Goal: Find specific page/section: Find specific page/section

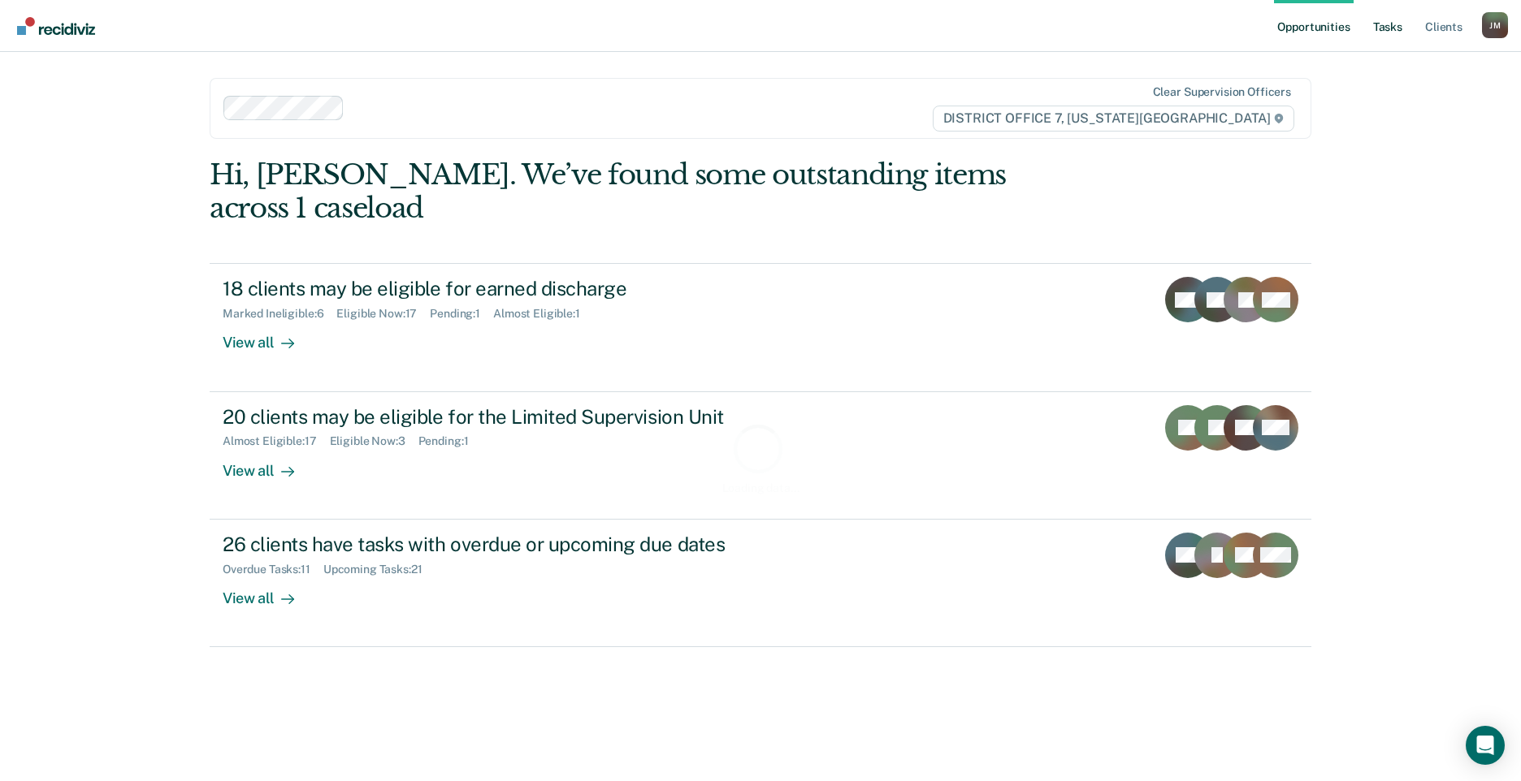
click at [1391, 29] on link "Tasks" at bounding box center [1388, 26] width 36 height 52
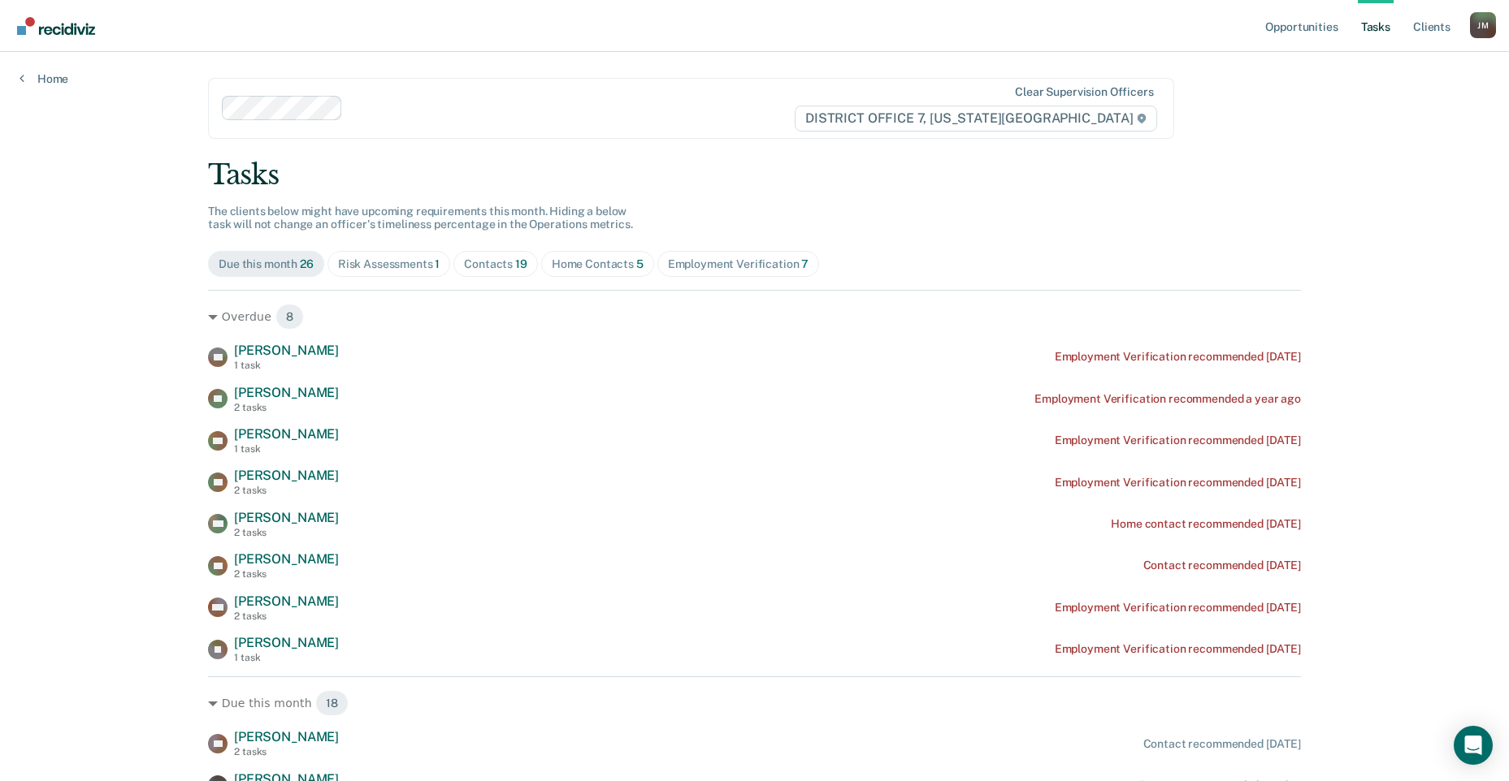
click at [579, 258] on div "Home Contacts 5" at bounding box center [598, 265] width 92 height 14
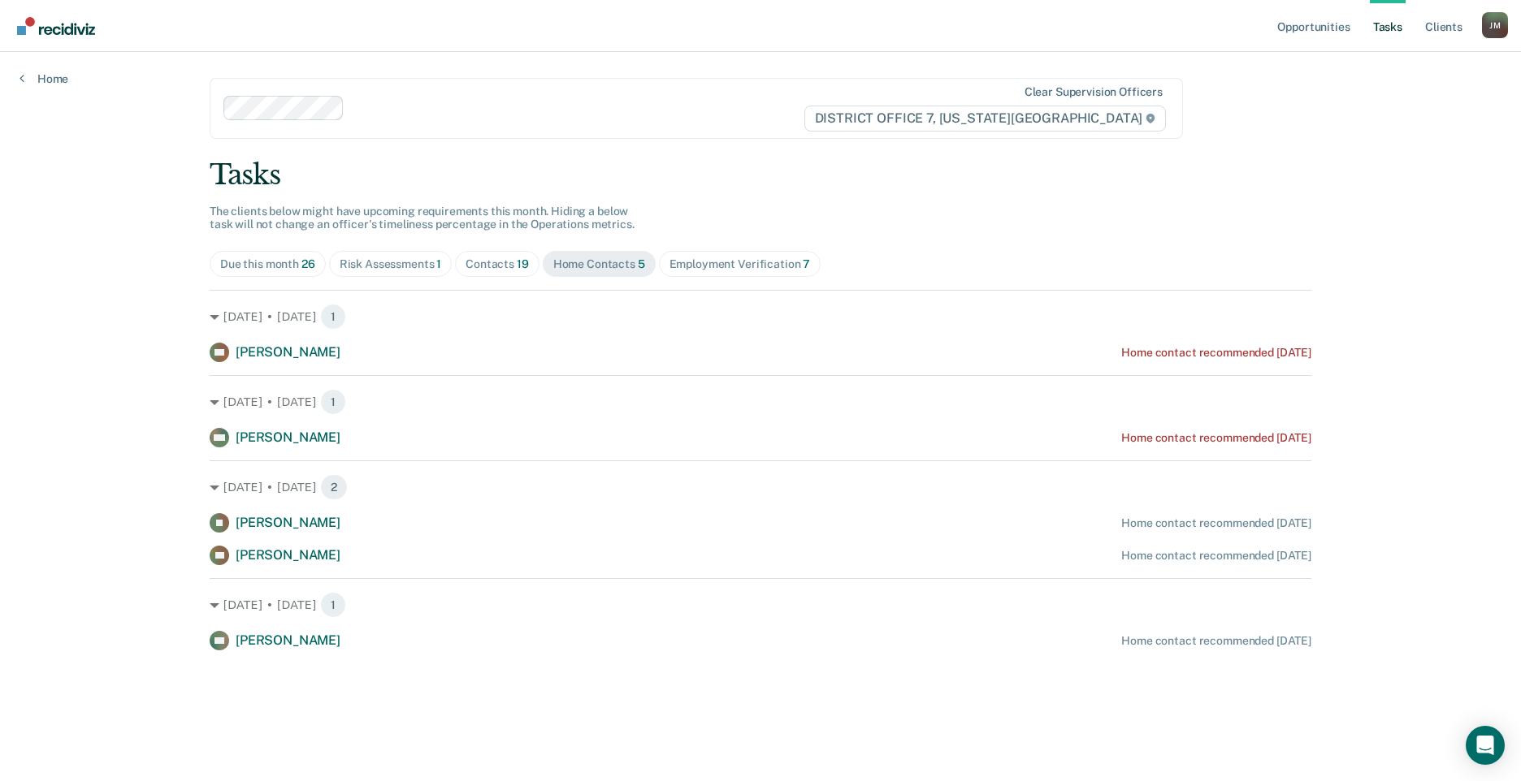
click at [483, 262] on div "Contacts 19" at bounding box center [496, 265] width 63 height 14
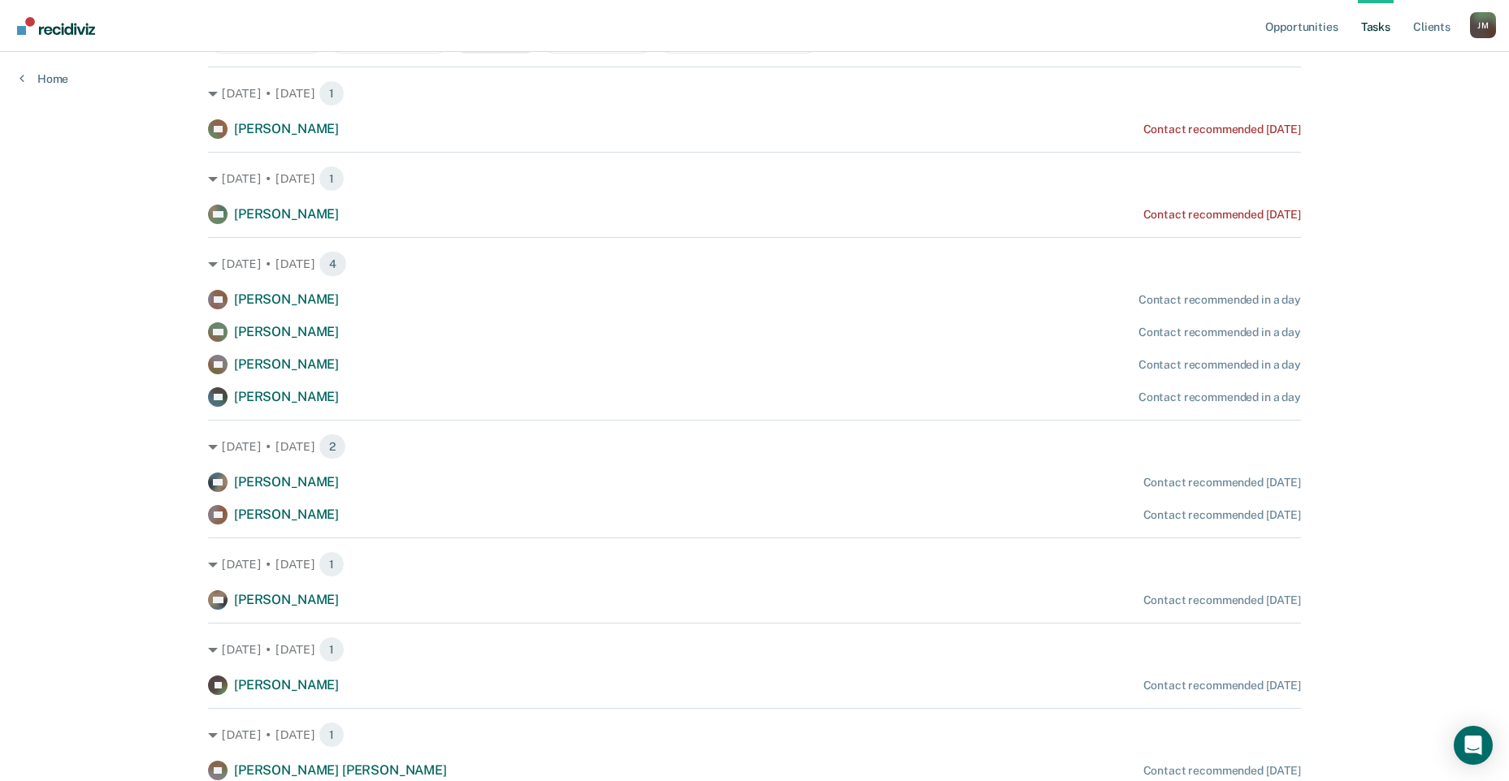
scroll to position [81, 0]
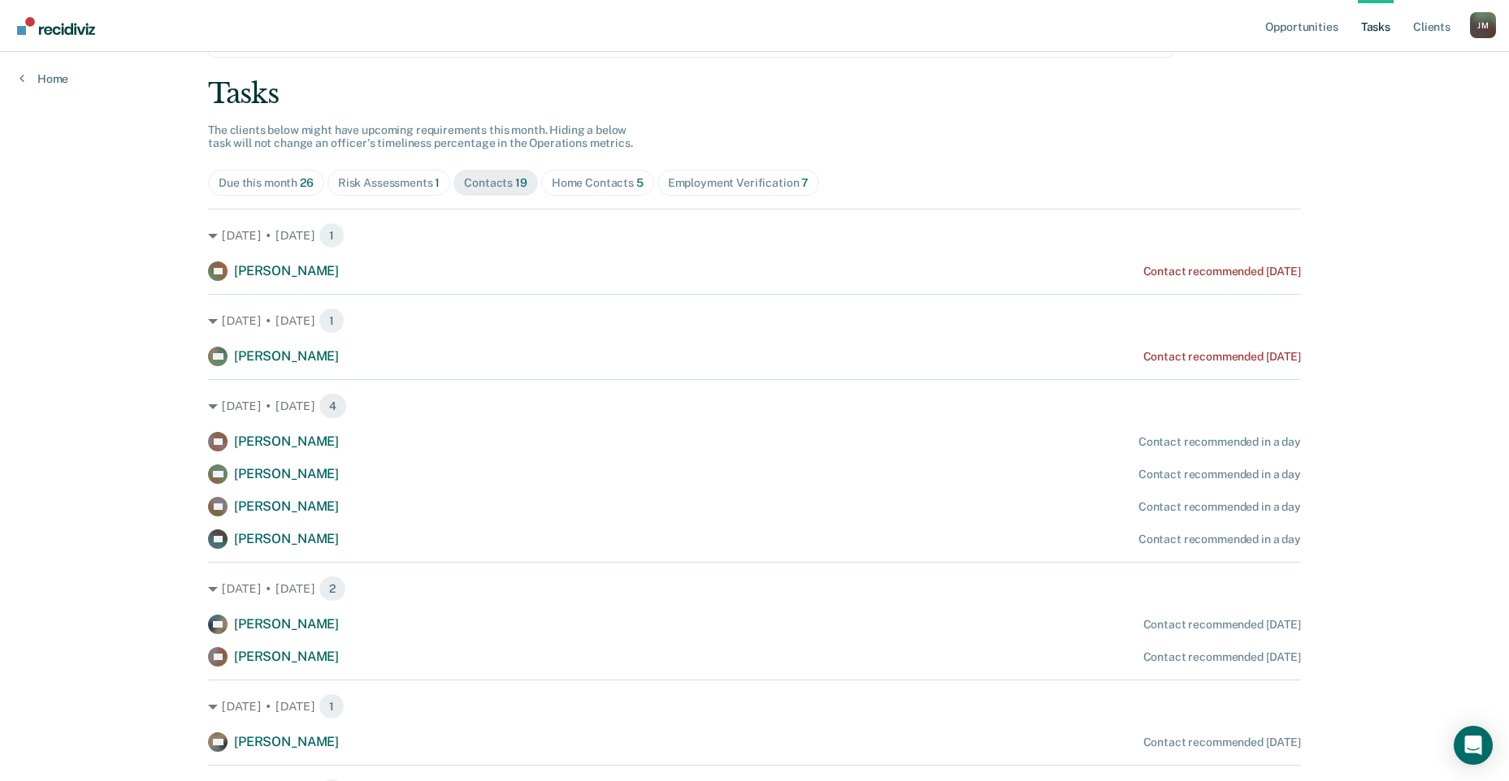
click at [591, 185] on div "Home Contacts 5" at bounding box center [598, 183] width 92 height 14
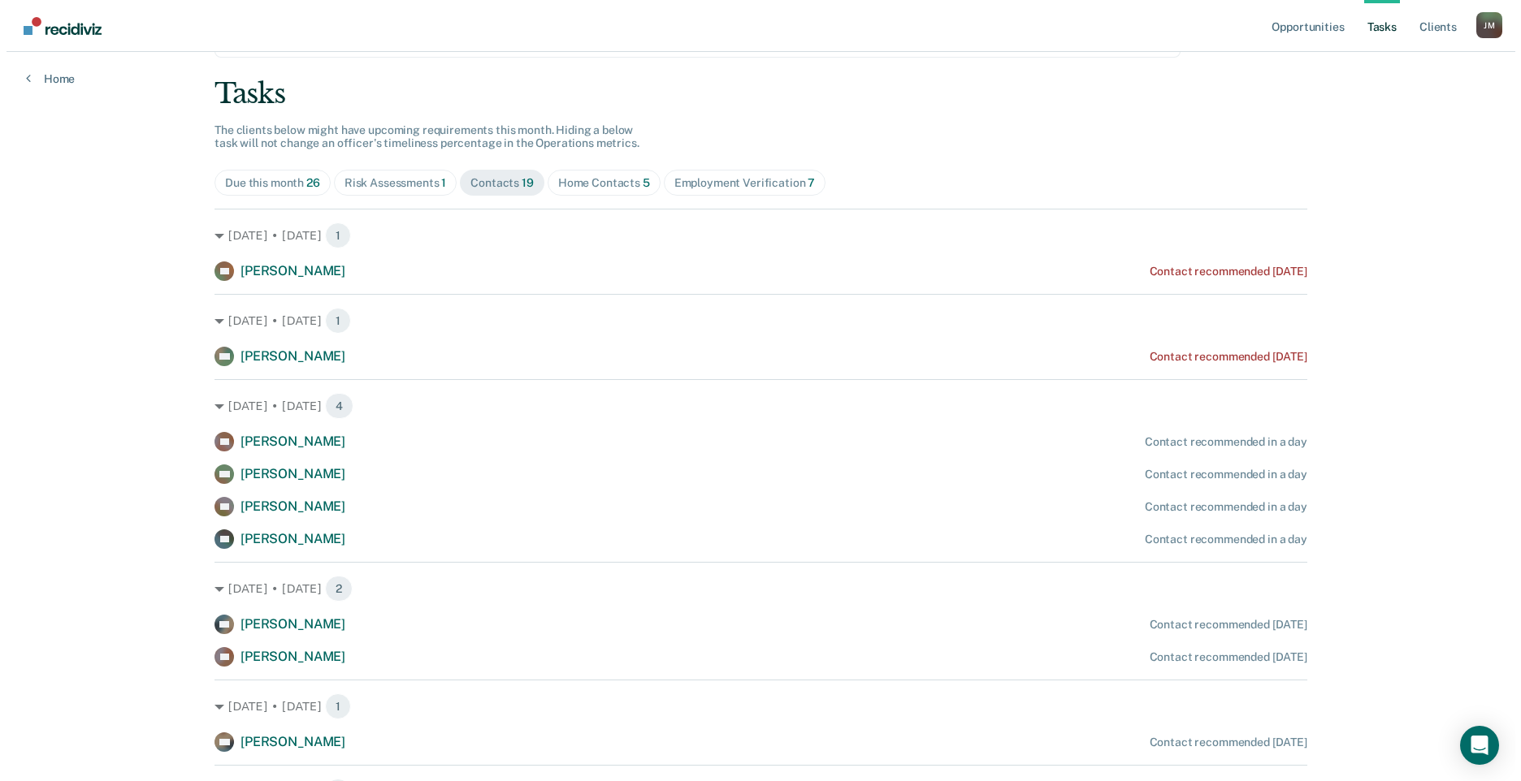
scroll to position [0, 0]
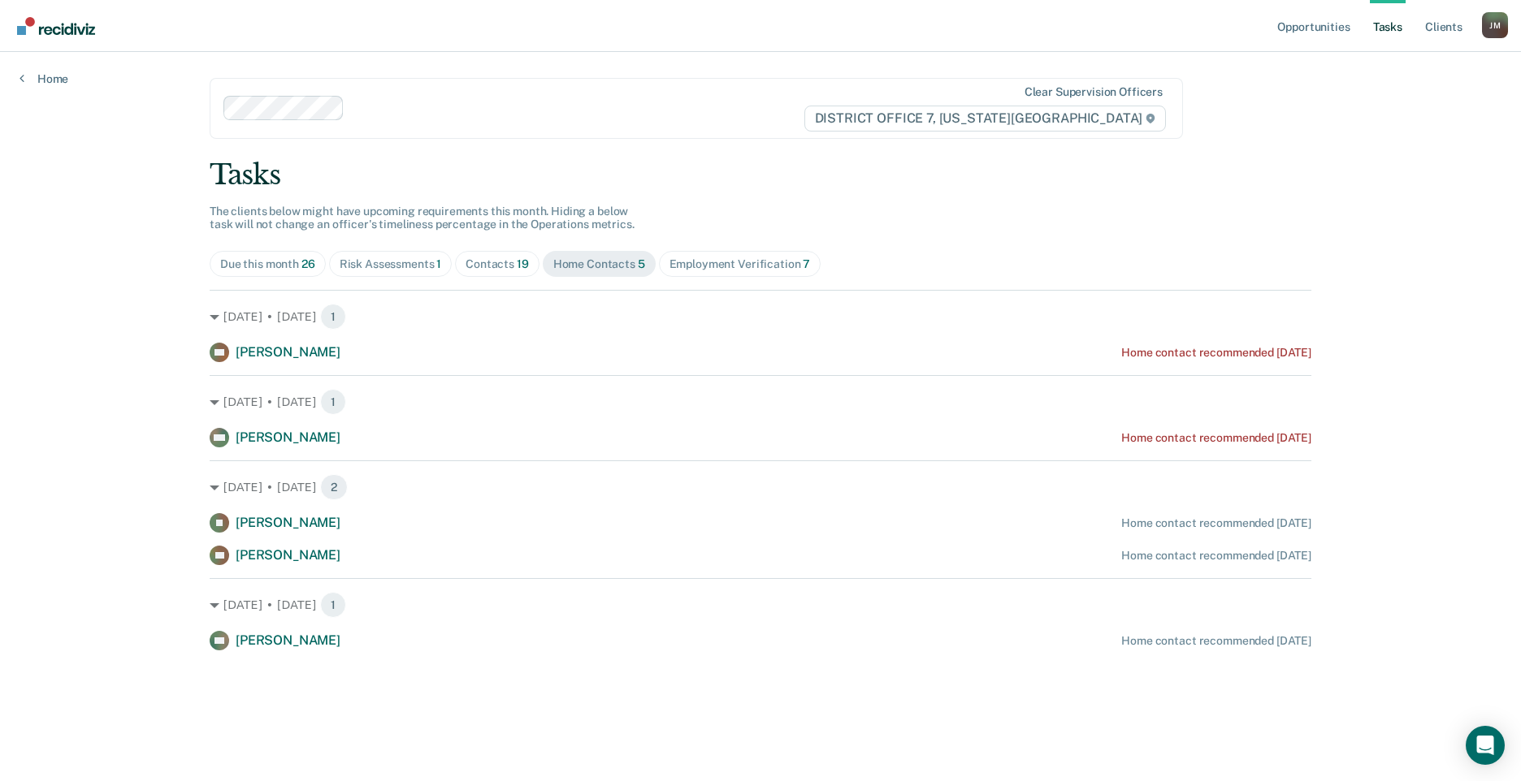
click at [691, 262] on div "Employment Verification 7" at bounding box center [739, 265] width 141 height 14
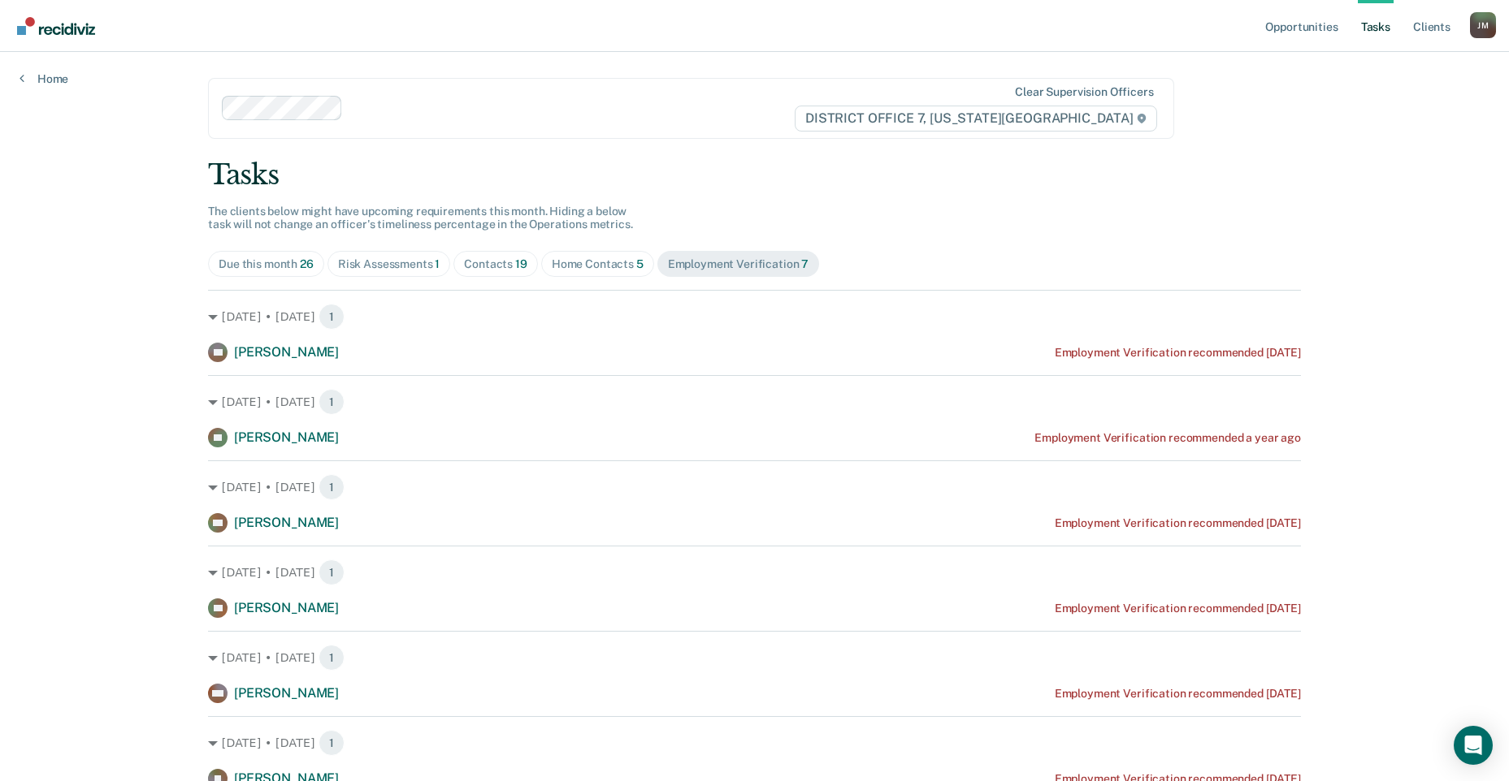
click at [604, 271] on span "Home Contacts 5" at bounding box center [597, 264] width 113 height 26
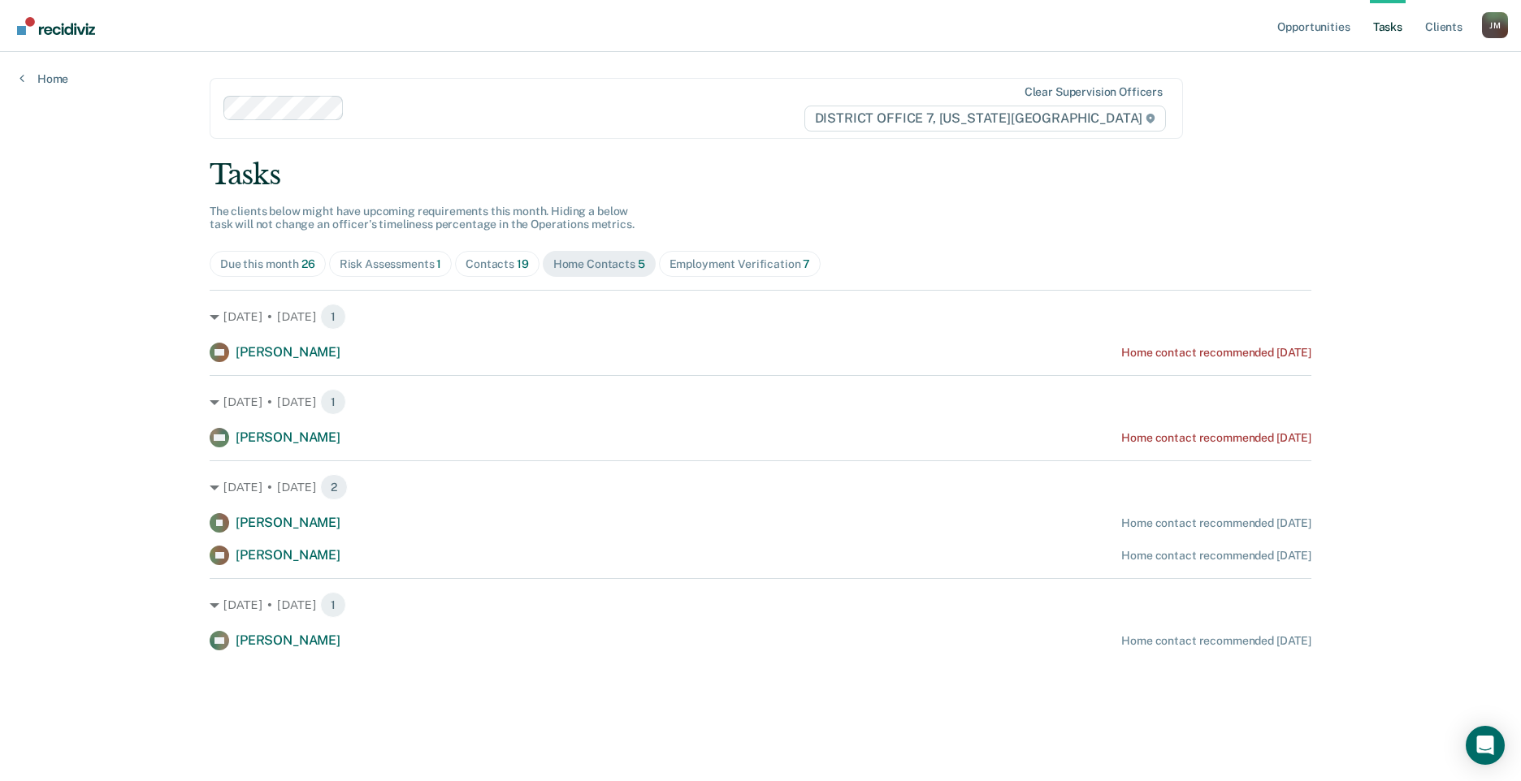
click at [365, 279] on div "Tasks The clients below might have upcoming requirements this month. Hiding a b…" at bounding box center [761, 404] width 1102 height 492
click at [368, 274] on span "Risk Assessments 1" at bounding box center [390, 264] width 123 height 26
